Goal: Navigation & Orientation: Find specific page/section

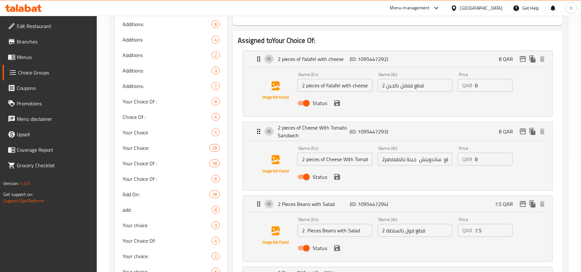
scroll to position [112, 0]
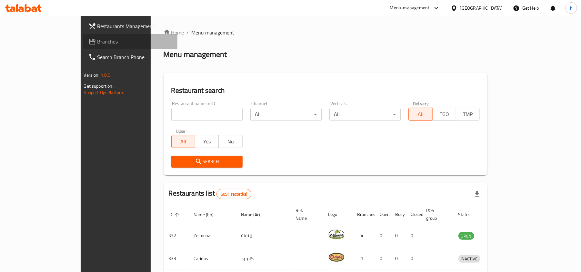
click at [97, 40] on span "Branches" at bounding box center [134, 42] width 75 height 8
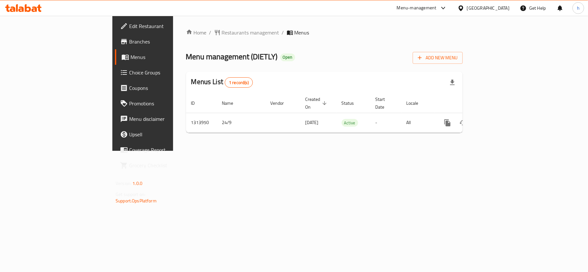
click at [38, 6] on icon at bounding box center [39, 8] width 5 height 7
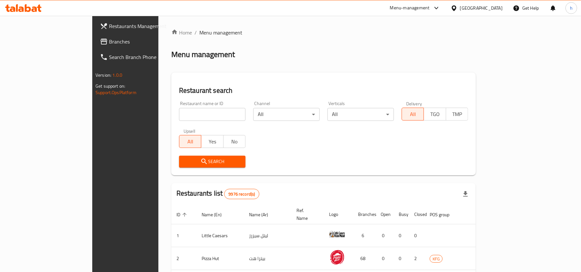
click at [19, 44] on div at bounding box center [290, 136] width 581 height 272
click at [92, 44] on div "Restaurants Management Branches Search Branch Phone Version: 1.0.0 Get support …" at bounding box center [290, 236] width 397 height 441
click at [109, 44] on span "Branches" at bounding box center [146, 42] width 75 height 8
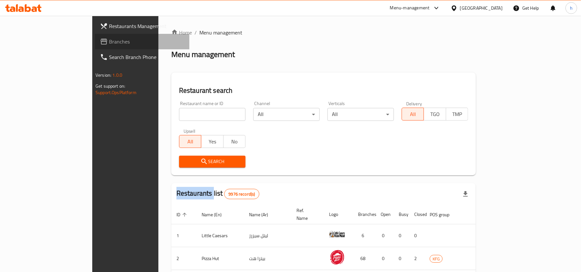
click at [109, 44] on span "Branches" at bounding box center [146, 42] width 75 height 8
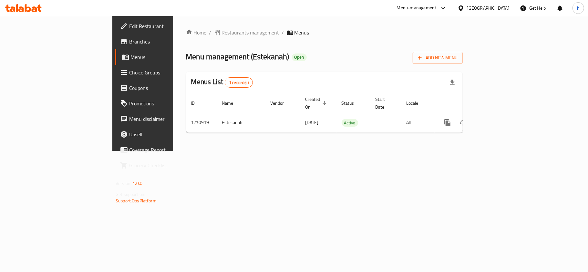
click at [464, 9] on icon at bounding box center [460, 8] width 7 height 7
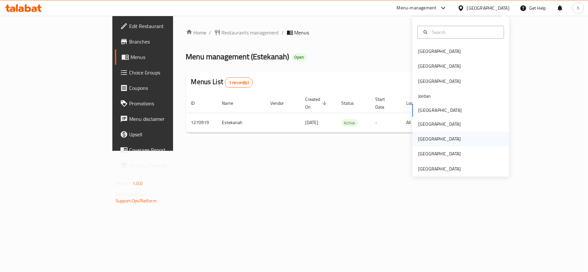
click at [425, 138] on div "[GEOGRAPHIC_DATA]" at bounding box center [439, 139] width 53 height 15
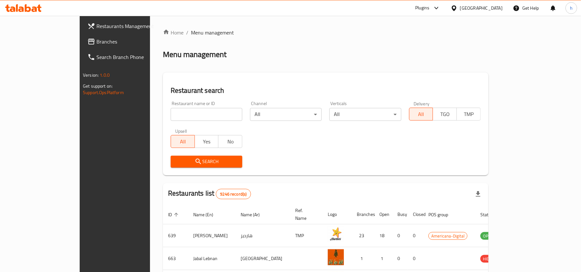
drag, startPoint x: 25, startPoint y: 38, endPoint x: 115, endPoint y: 44, distance: 90.2
click at [96, 38] on span "Branches" at bounding box center [133, 42] width 75 height 8
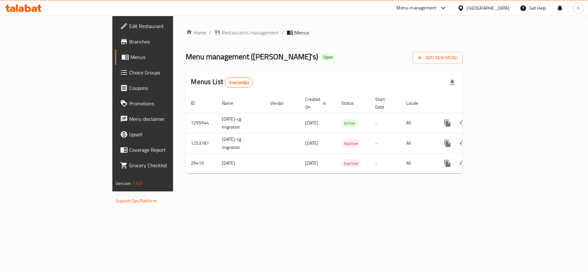
click at [321, 43] on div "Home / Restaurants management / Menus Menu management ( [PERSON_NAME]'s ) Open …" at bounding box center [324, 104] width 277 height 150
